Goal: Browse casually

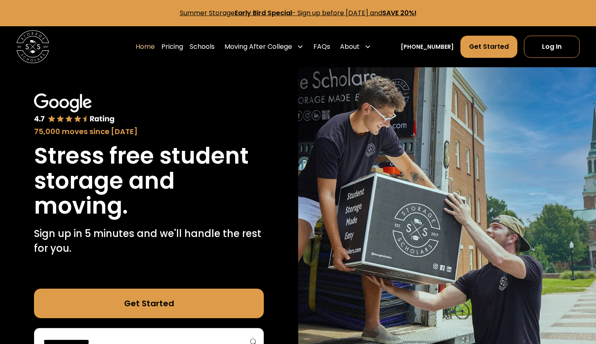
click at [265, 134] on div "75,000 moves since [DATE] Stress free student storage and moving. Sign up in 5 …" at bounding box center [149, 224] width 298 height 315
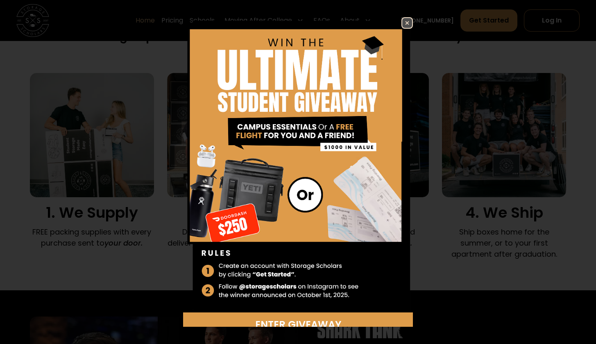
scroll to position [543, 0]
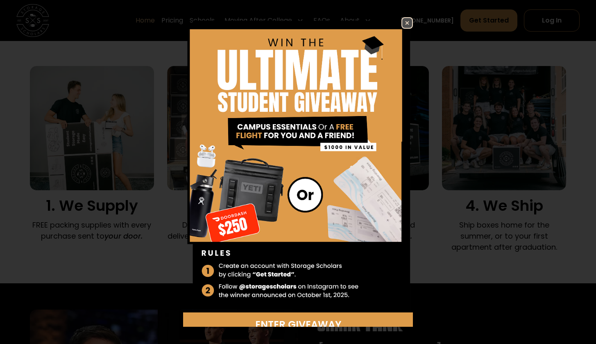
click at [403, 25] on img at bounding box center [407, 23] width 10 height 10
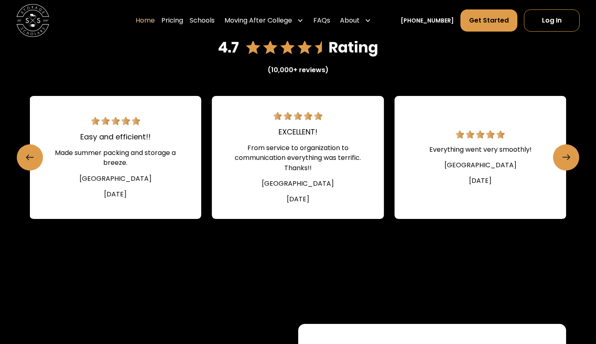
scroll to position [1138, 0]
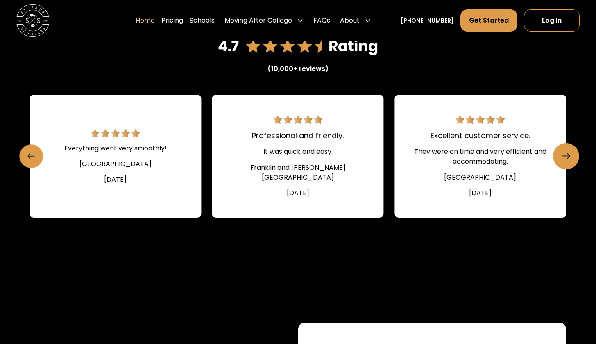
click at [35, 166] on link "Previous slide" at bounding box center [31, 156] width 24 height 24
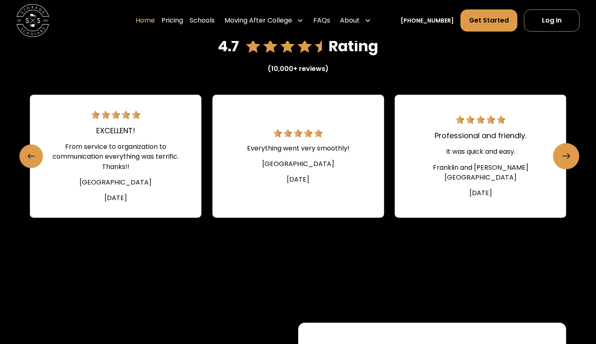
click at [35, 166] on link "Previous slide" at bounding box center [31, 156] width 24 height 24
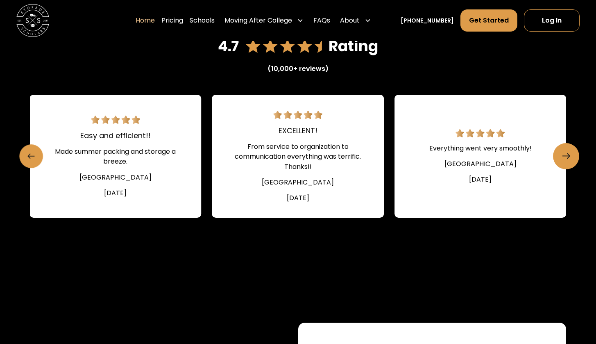
click at [35, 166] on link "Previous slide" at bounding box center [31, 156] width 24 height 24
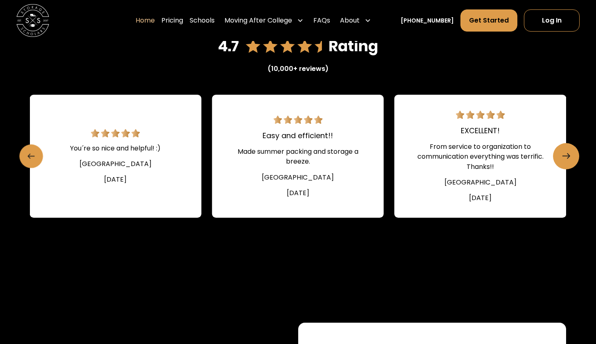
click at [35, 166] on link "Previous slide" at bounding box center [31, 156] width 24 height 24
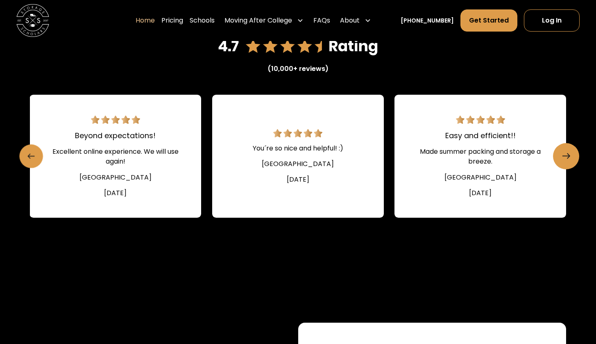
click at [35, 166] on link "Previous slide" at bounding box center [31, 156] width 24 height 24
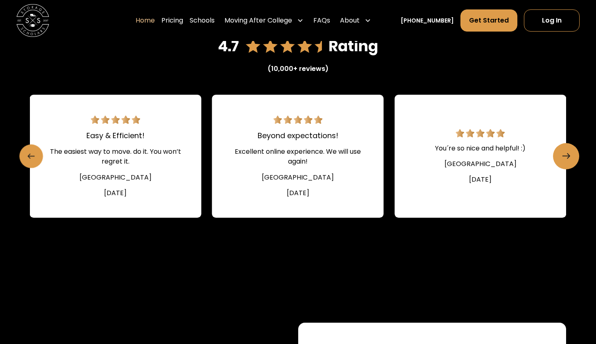
click at [35, 166] on link "Previous slide" at bounding box center [31, 156] width 24 height 24
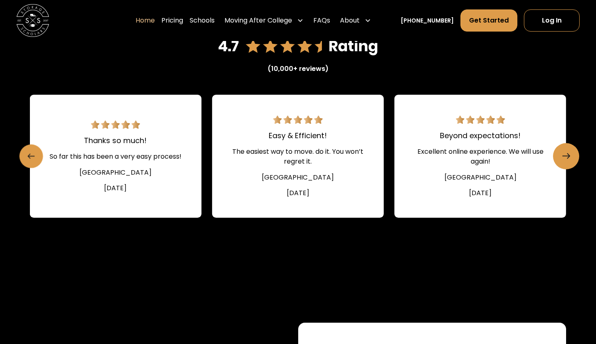
click at [35, 166] on link "Previous slide" at bounding box center [31, 156] width 24 height 24
